Goal: Go to known website: Access a specific website the user already knows

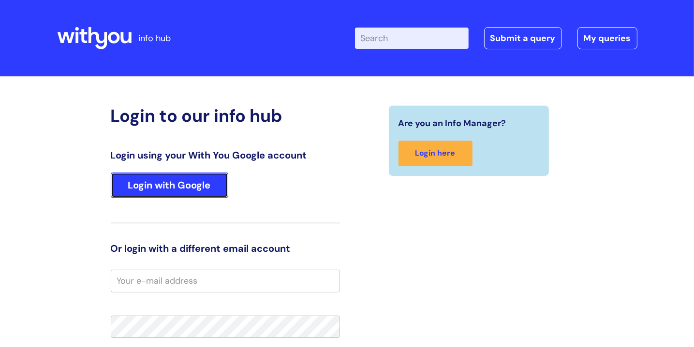
click at [211, 191] on link "Login with Google" at bounding box center [170, 185] width 118 height 25
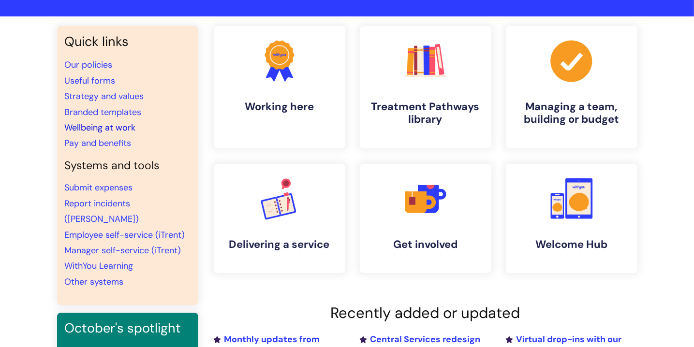
scroll to position [62, 0]
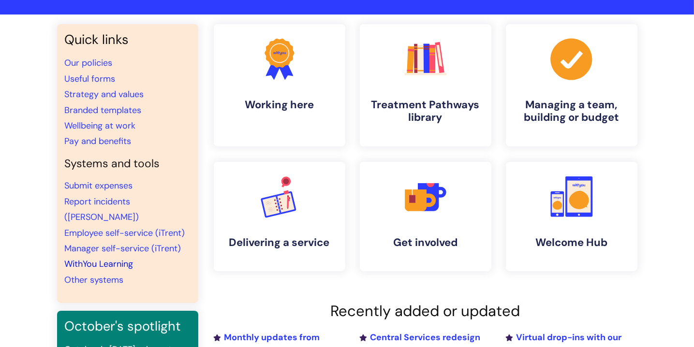
click at [104, 258] on link "WithYou Learning" at bounding box center [99, 264] width 69 height 12
